Goal: Task Accomplishment & Management: Complete application form

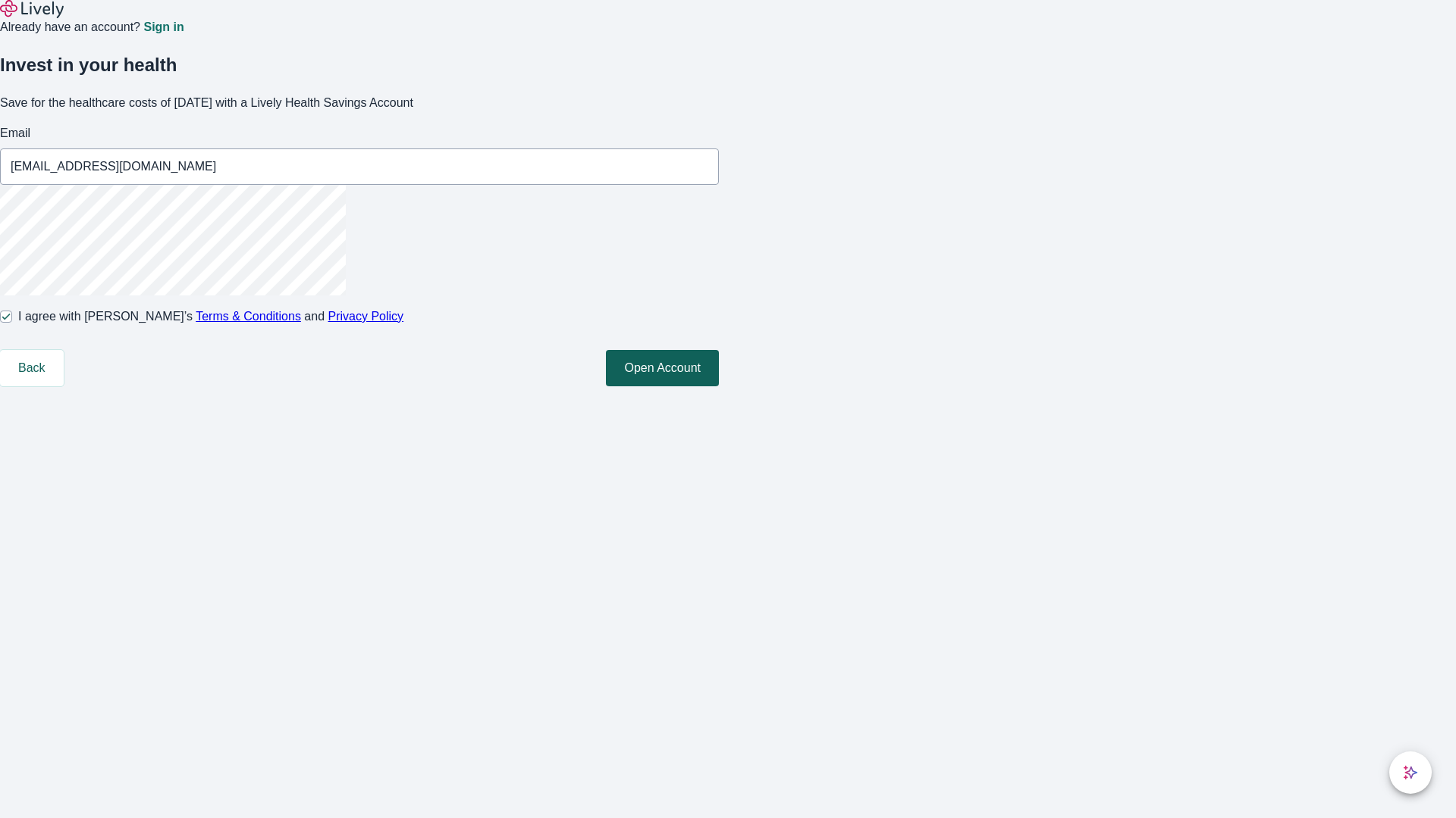
click at [718, 387] on button "Open Account" at bounding box center [661, 368] width 113 height 37
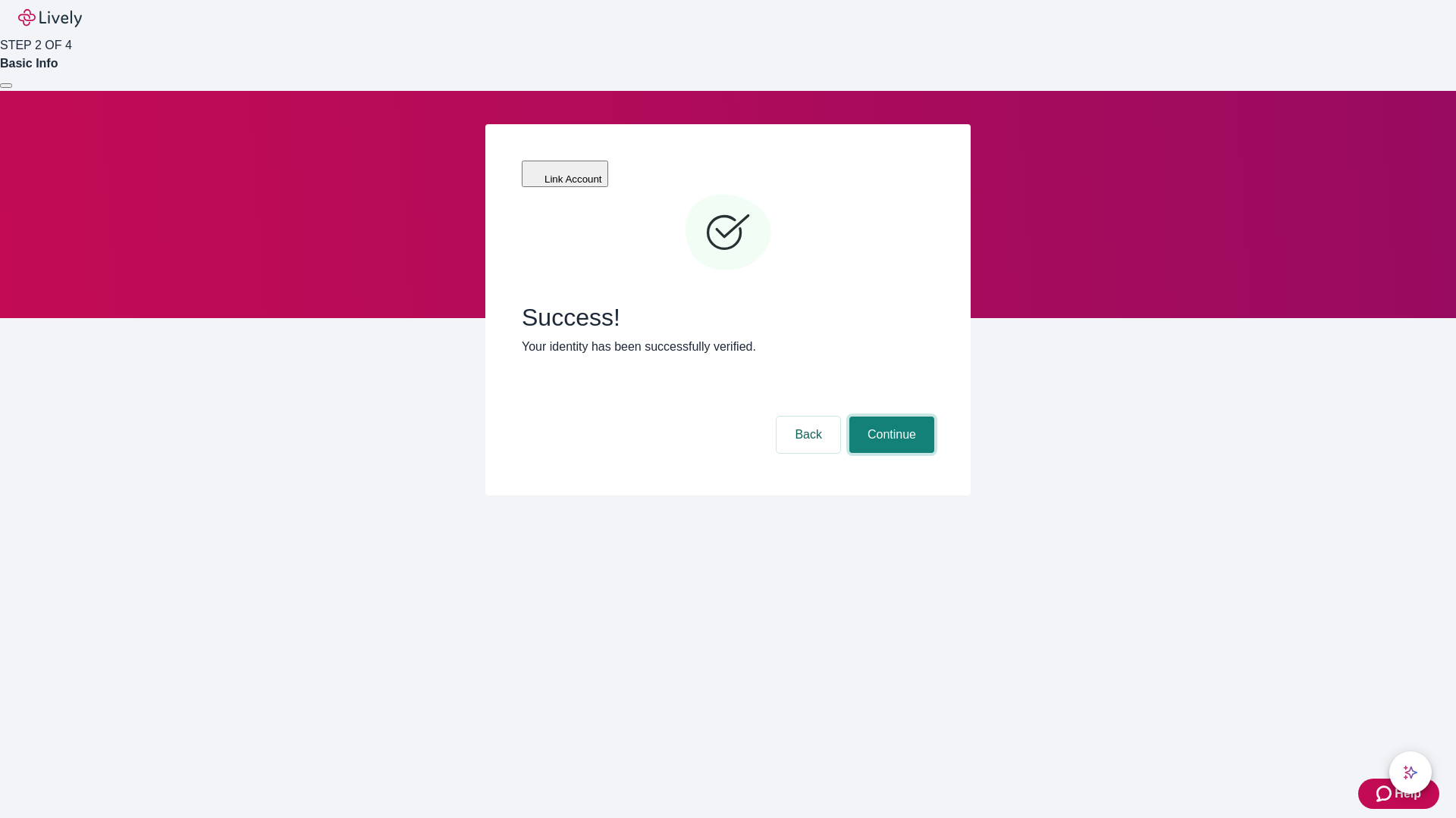
click at [889, 417] on button "Continue" at bounding box center [891, 435] width 85 height 37
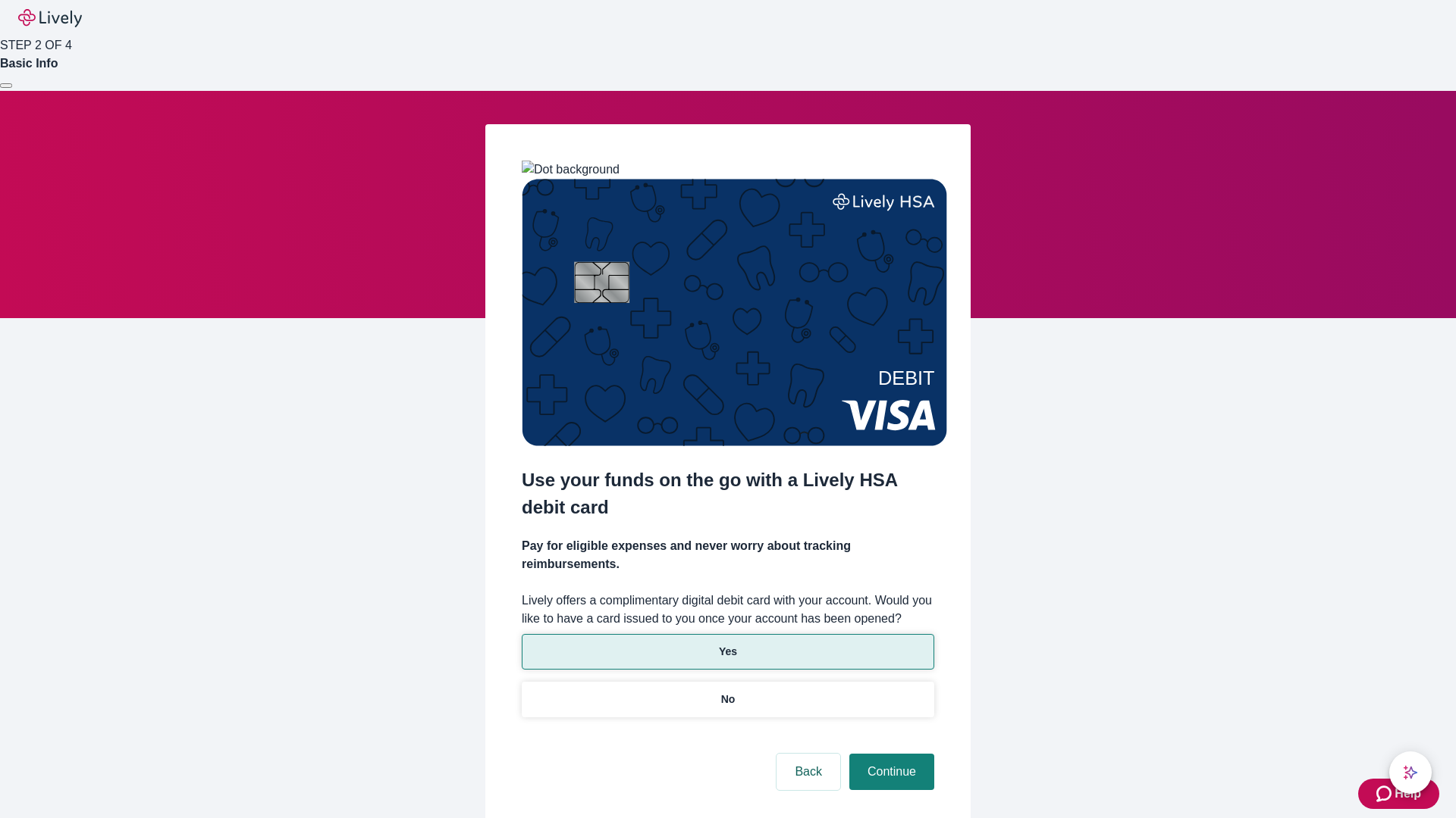
click at [728, 644] on p "Yes" at bounding box center [728, 652] width 18 height 16
click at [889, 754] on button "Continue" at bounding box center [891, 772] width 85 height 37
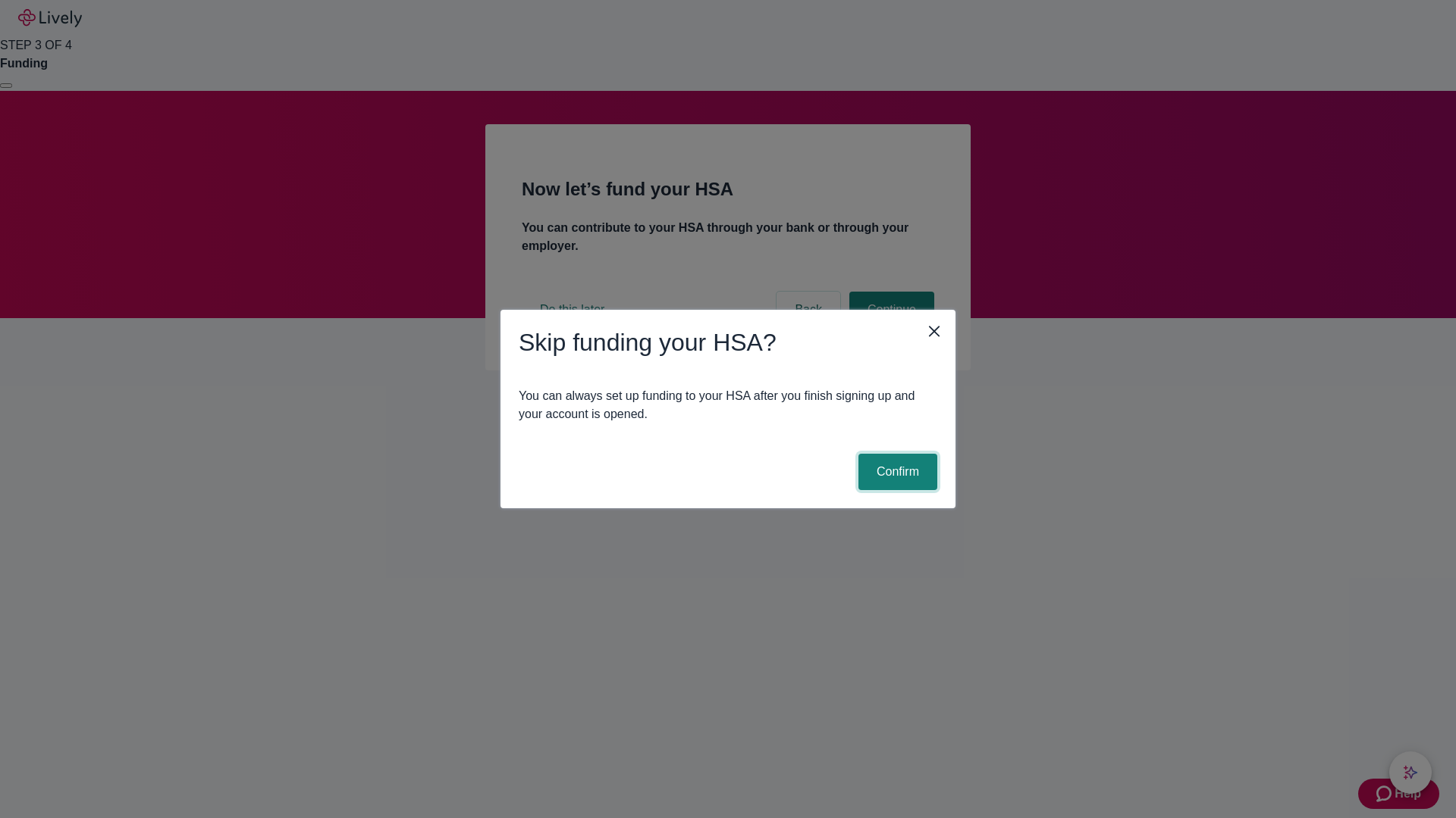
click at [896, 472] on button "Confirm" at bounding box center [897, 472] width 79 height 37
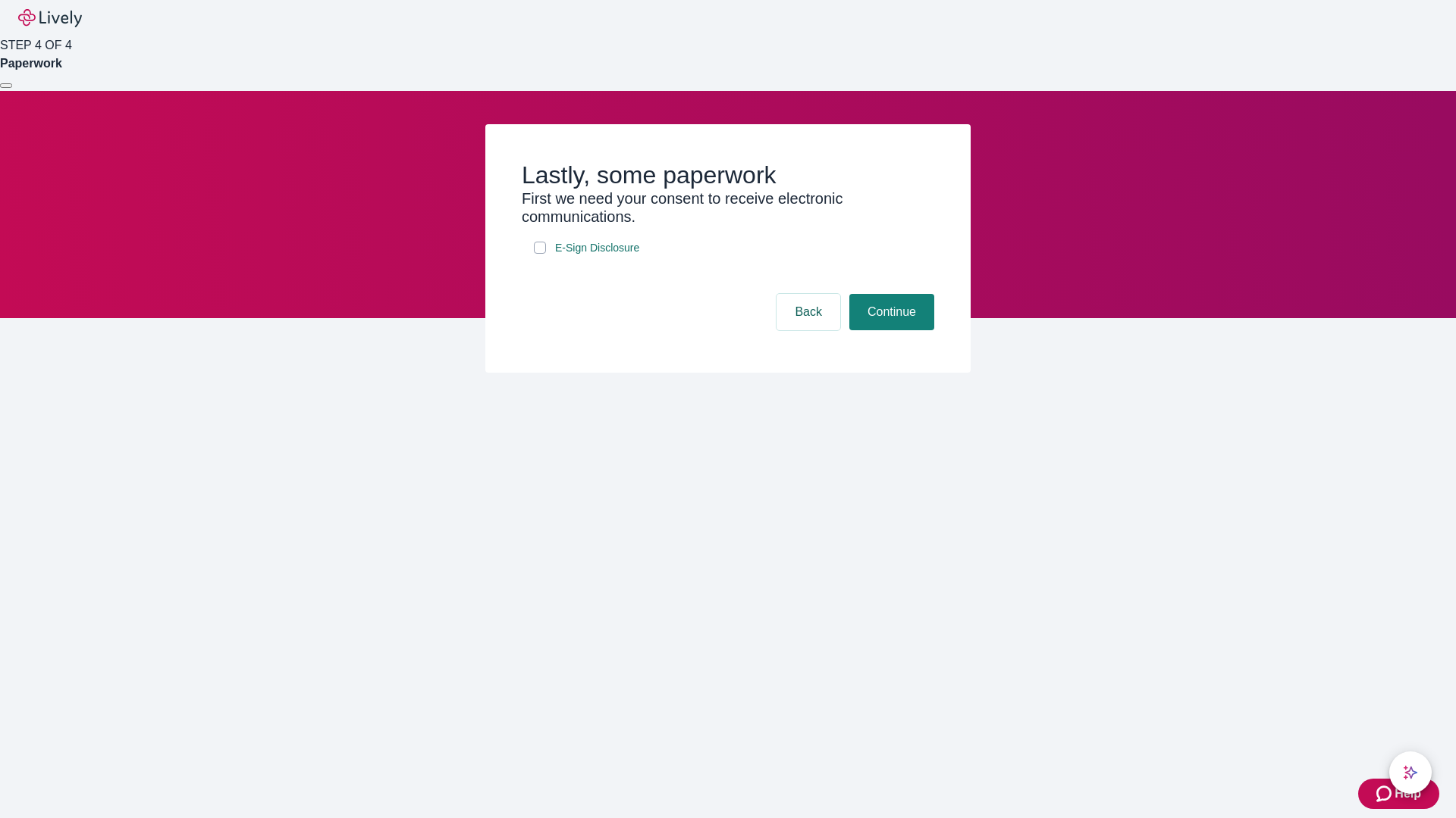
click at [540, 254] on input "E-Sign Disclosure" at bounding box center [539, 247] width 12 height 12
checkbox input "true"
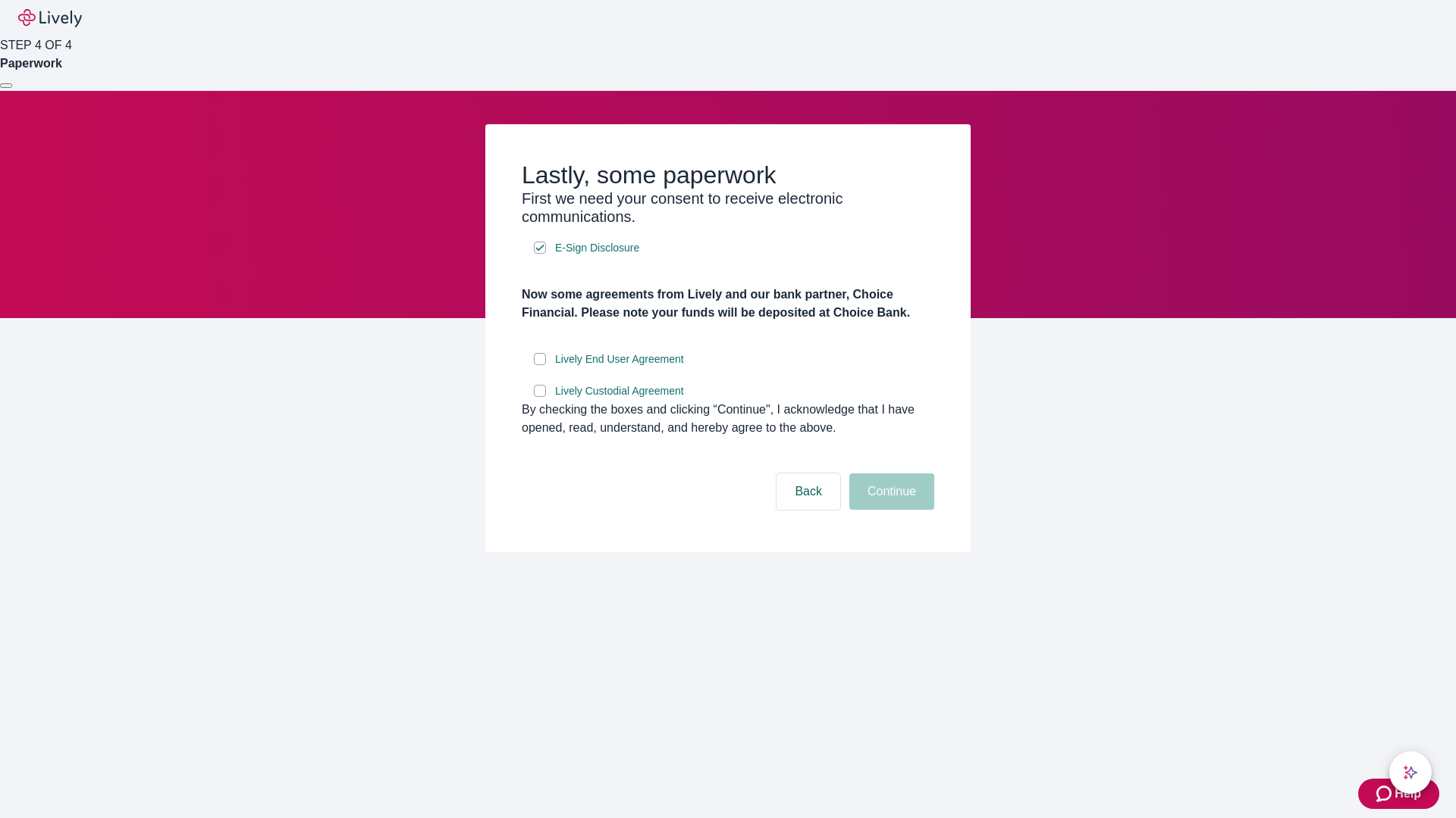
click at [540, 365] on input "Lively End User Agreement" at bounding box center [539, 359] width 12 height 12
checkbox input "true"
click at [540, 397] on input "Lively Custodial Agreement" at bounding box center [539, 390] width 12 height 12
checkbox input "true"
click at [889, 510] on button "Continue" at bounding box center [891, 492] width 85 height 37
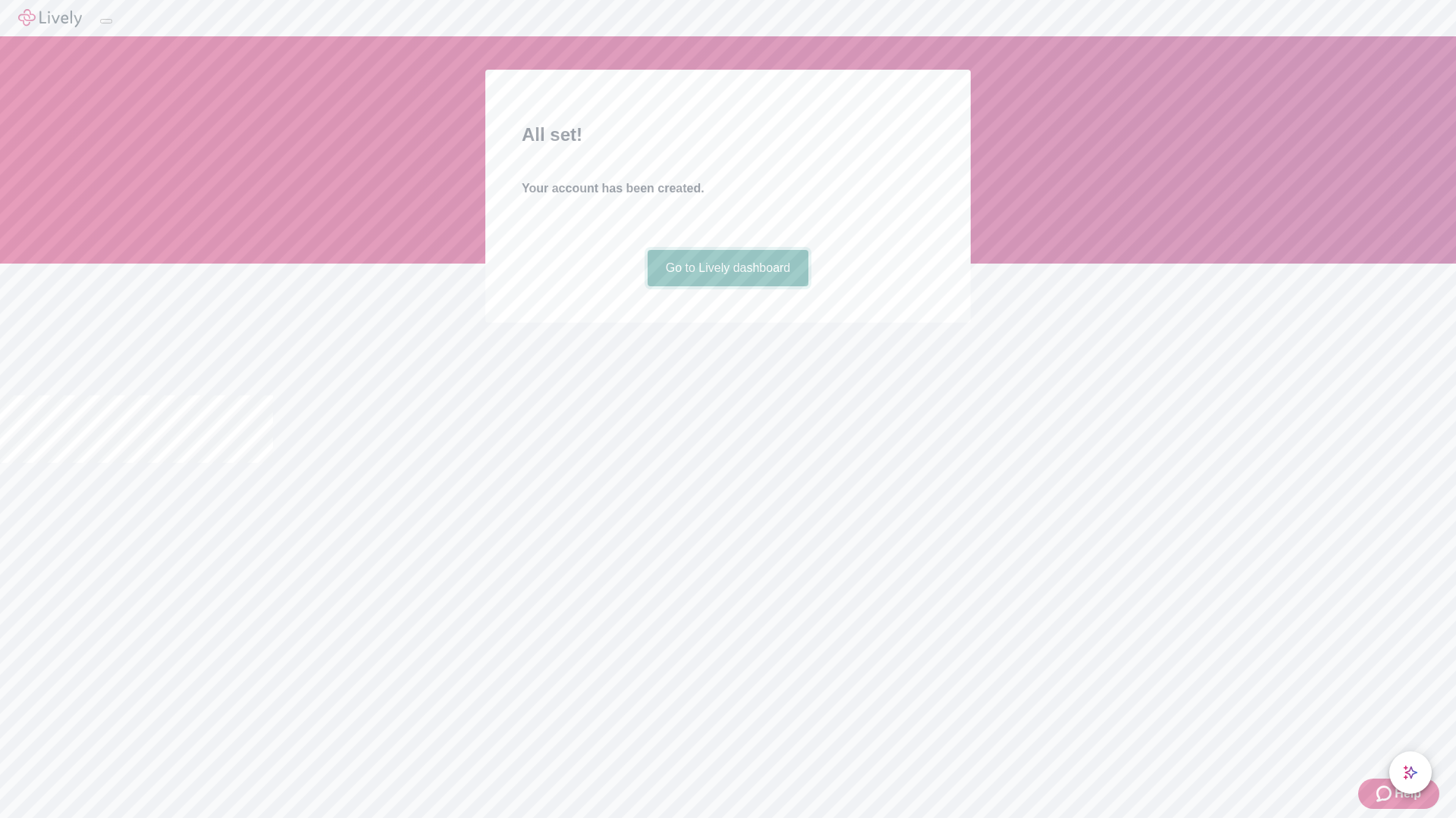
click at [728, 286] on link "Go to Lively dashboard" at bounding box center [728, 268] width 162 height 37
